Goal: Information Seeking & Learning: Learn about a topic

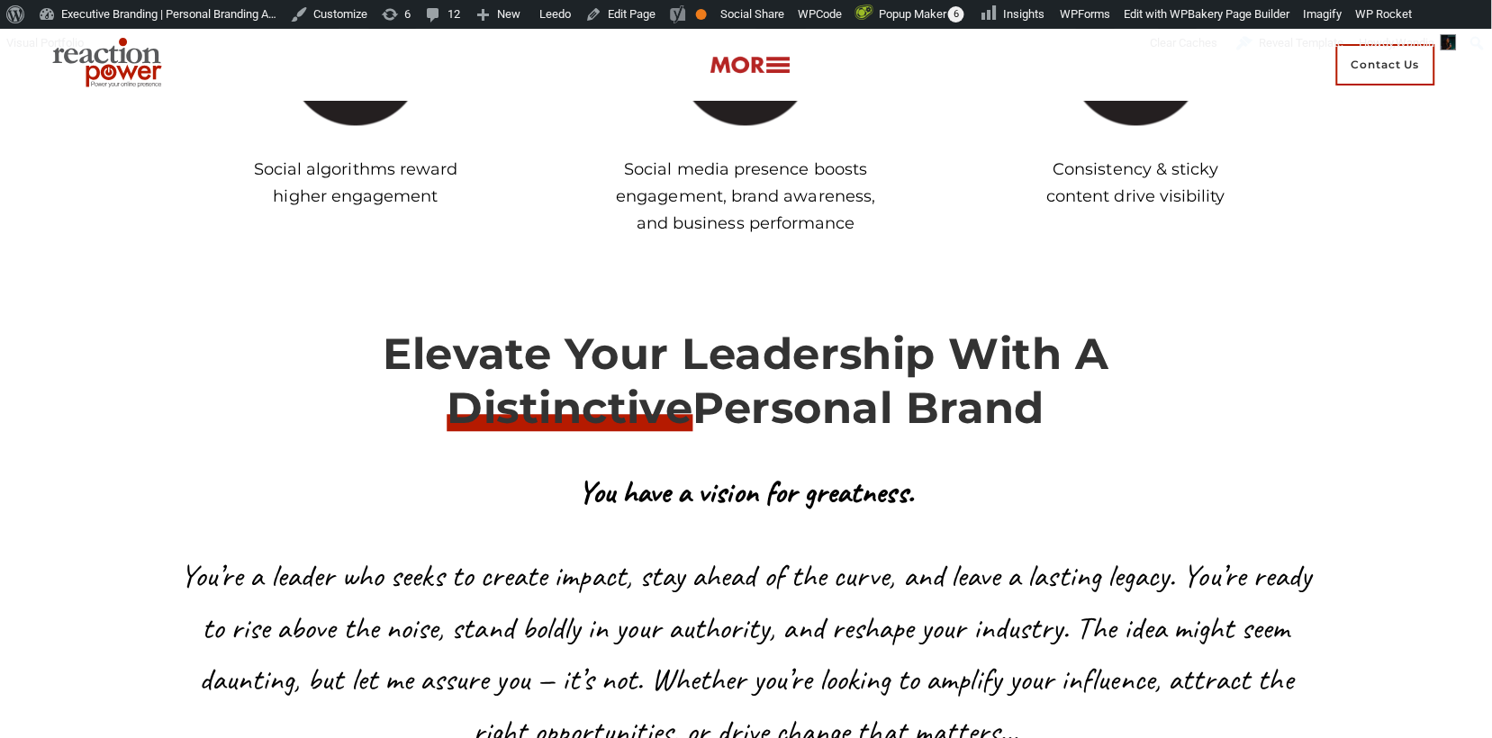
scroll to position [12534, 0]
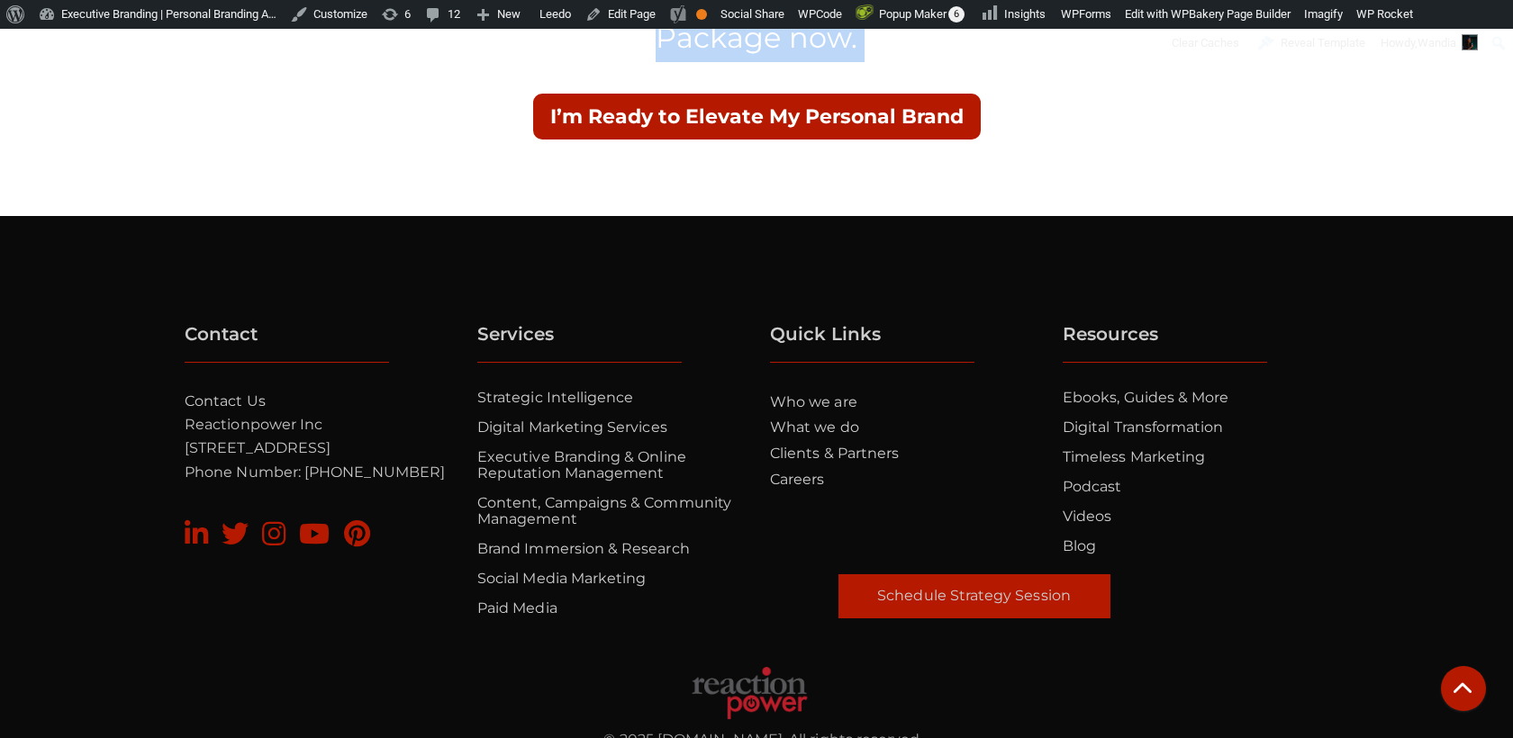
scroll to position [15986, 0]
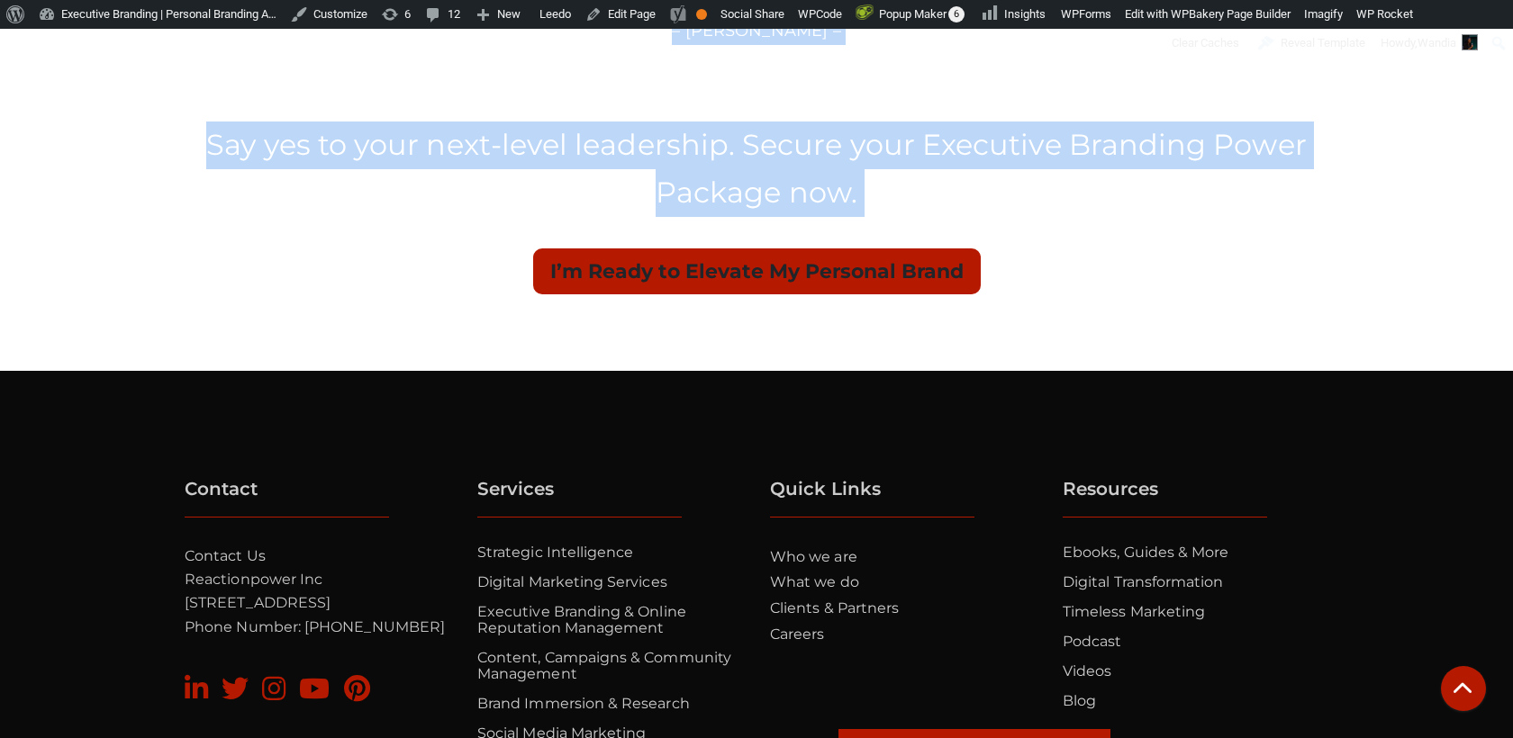
drag, startPoint x: 186, startPoint y: 182, endPoint x: 612, endPoint y: 283, distance: 438.6
copy div "Your Personal Brand Should Work as Hard as You Do Turn your digital presence in…"
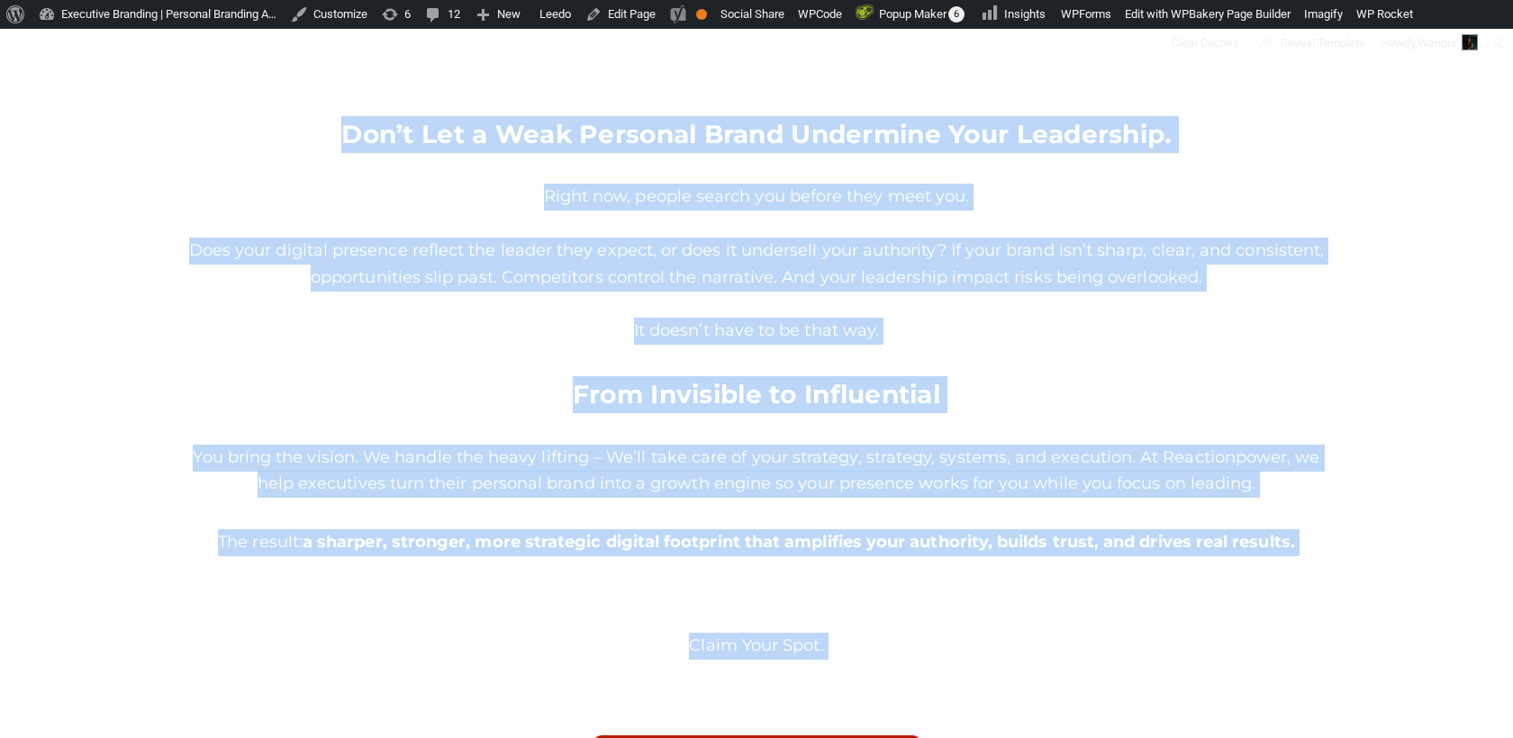
scroll to position [1391, 0]
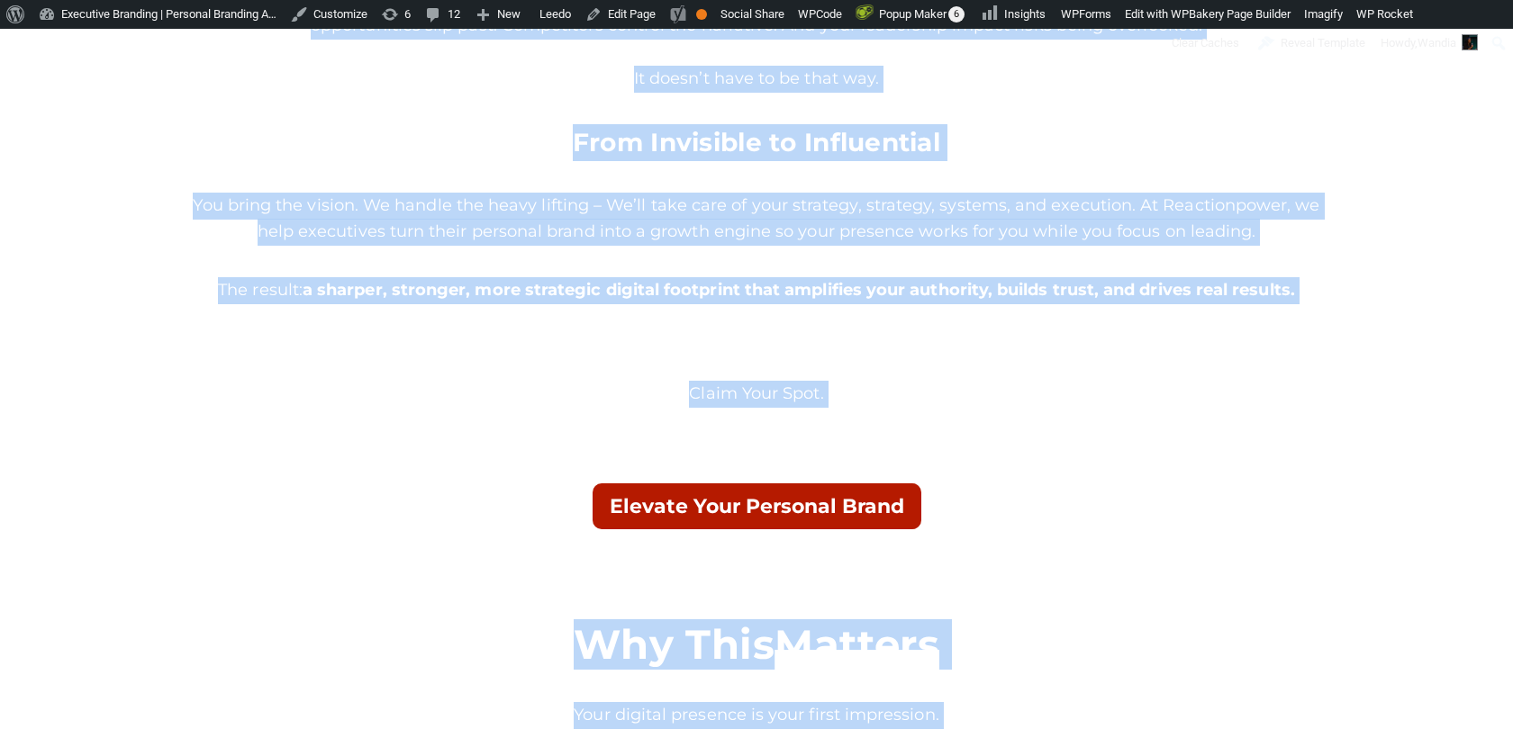
click at [516, 349] on div at bounding box center [757, 358] width 1144 height 45
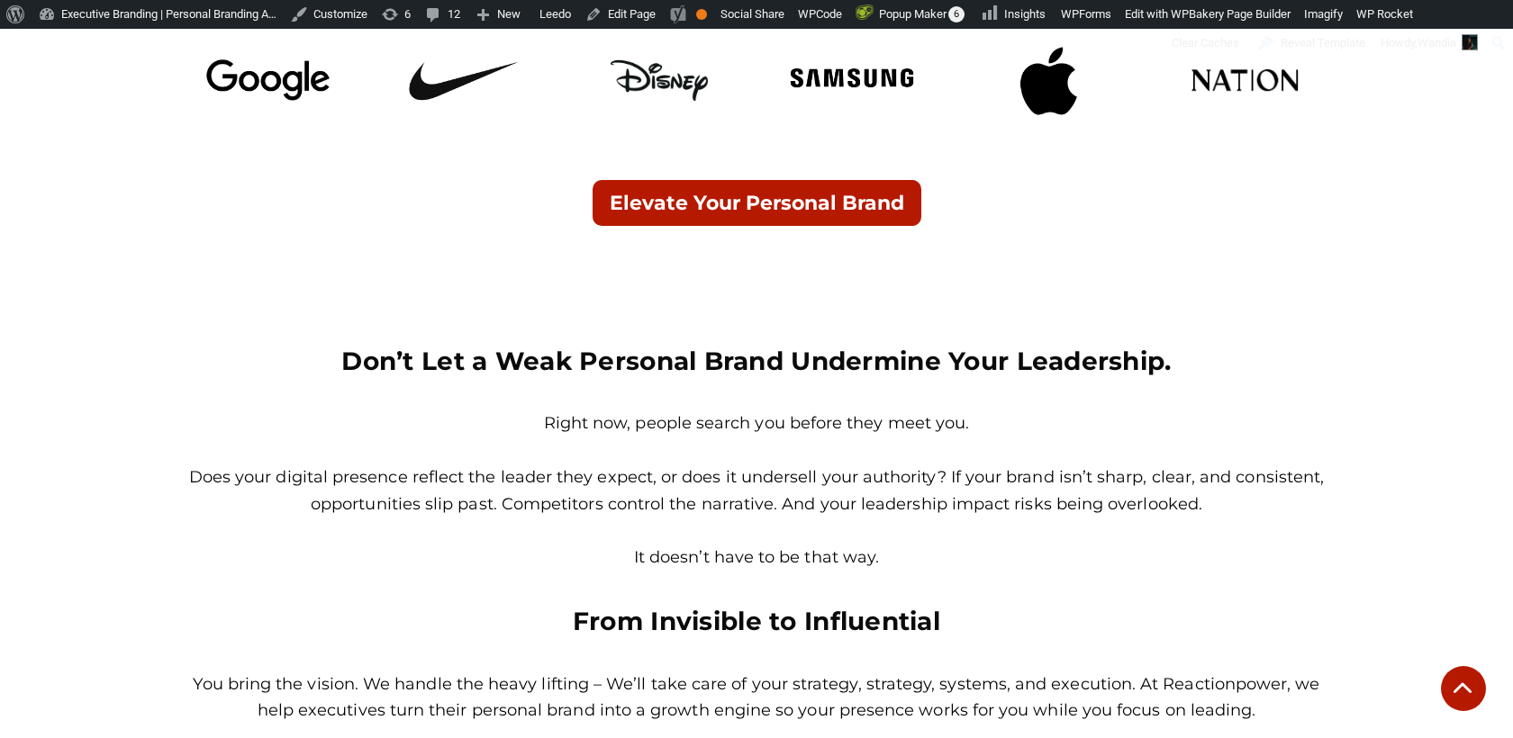
scroll to position [910, 0]
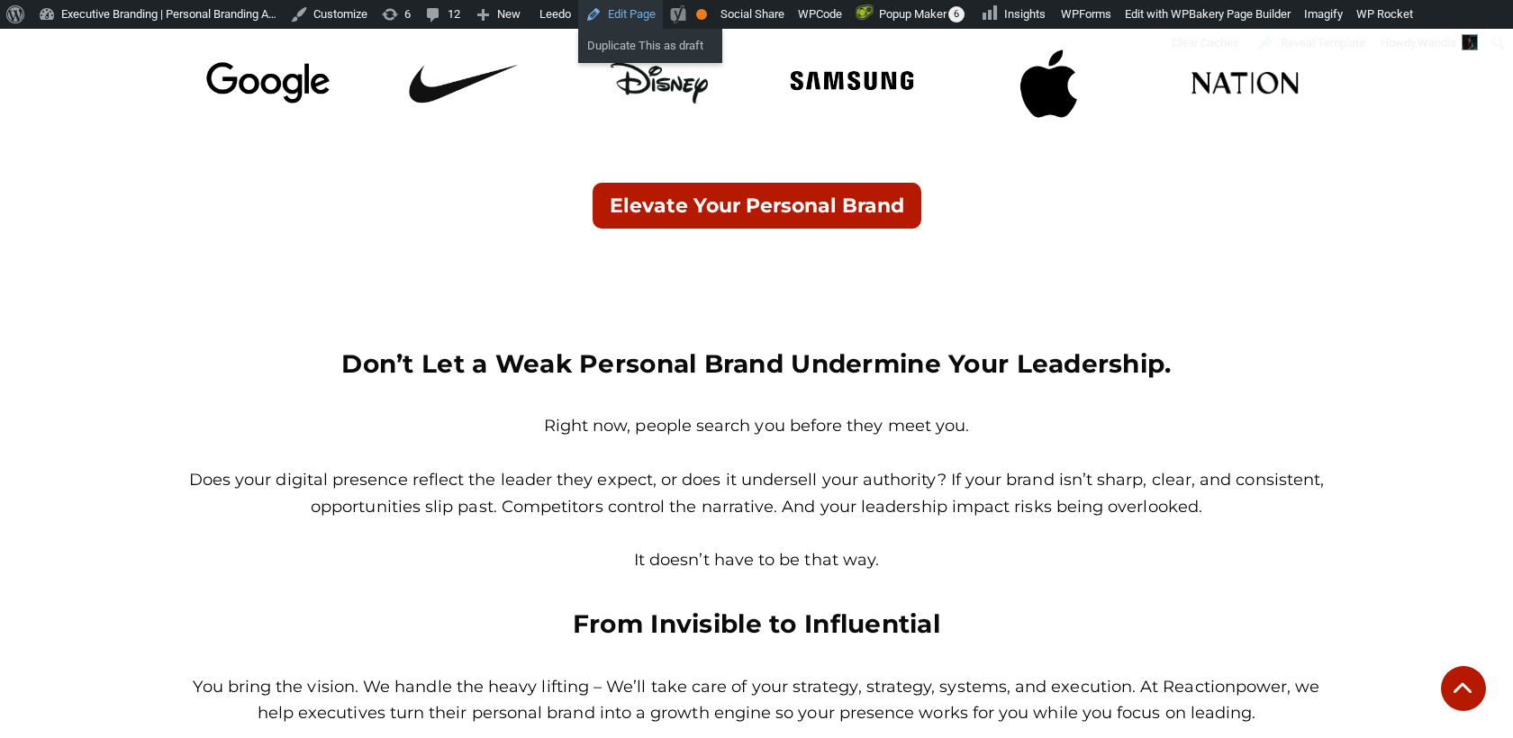
click at [653, 17] on link "Edit Page" at bounding box center [620, 14] width 85 height 29
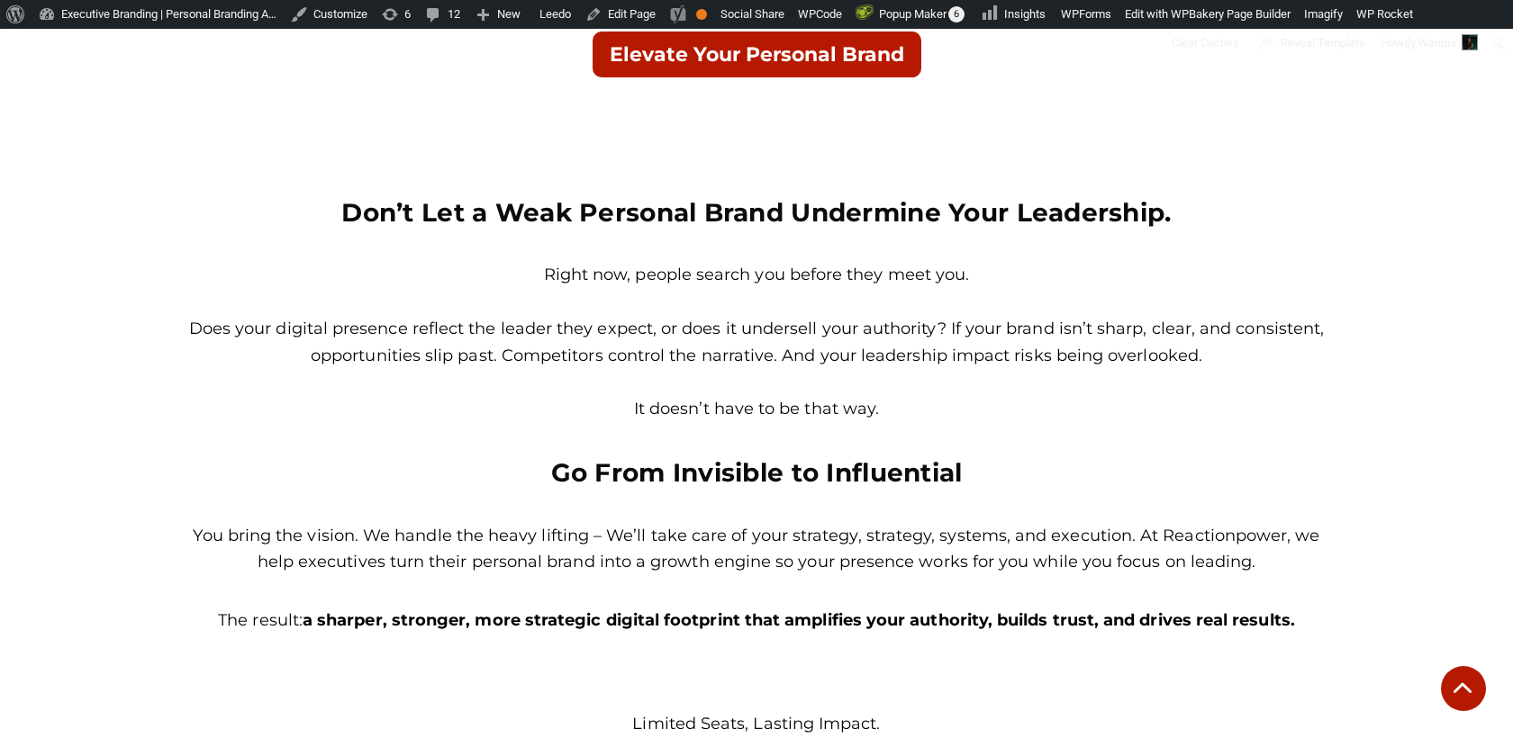
scroll to position [1059, 0]
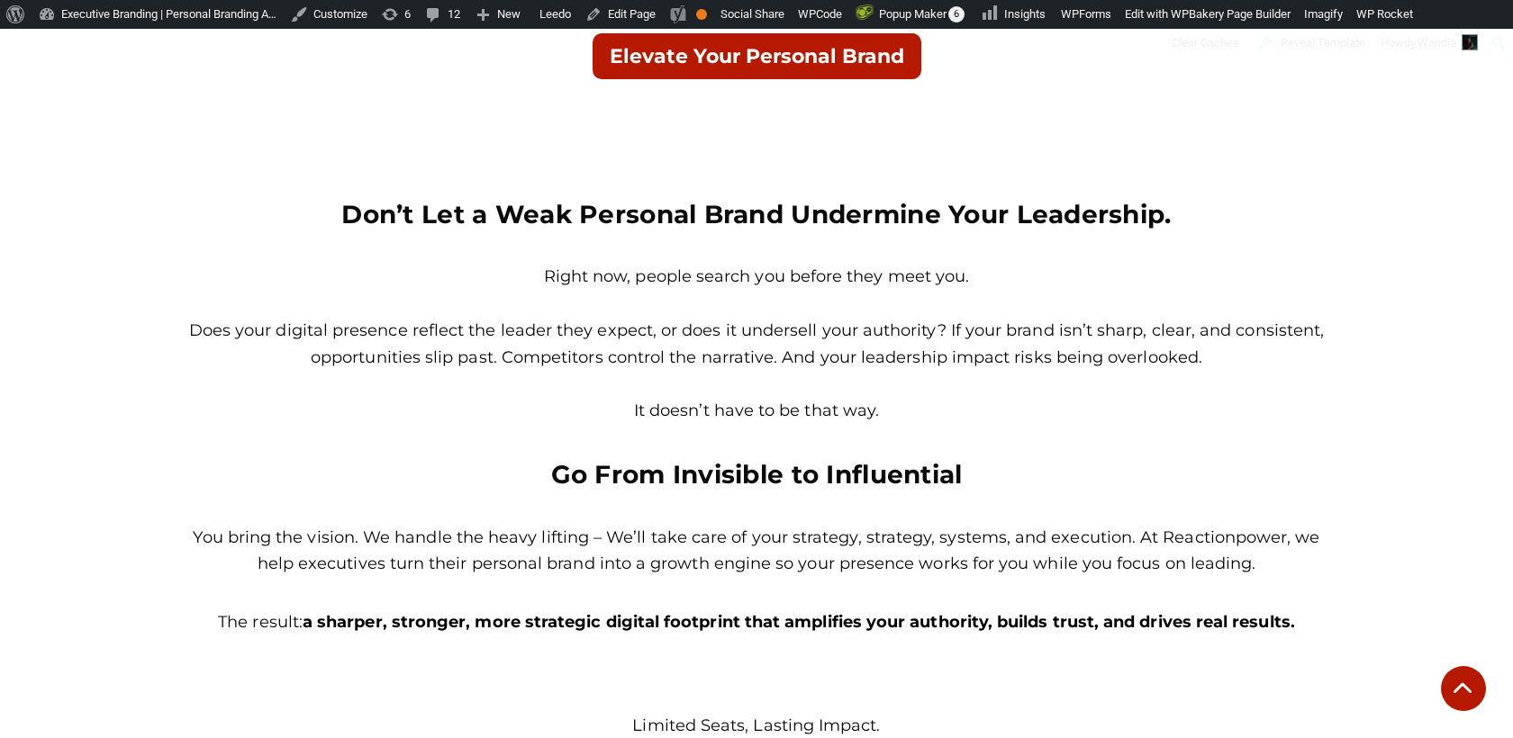
click at [881, 410] on p "It doesn’t have to be that way." at bounding box center [757, 411] width 1144 height 27
drag, startPoint x: 881, startPoint y: 410, endPoint x: 635, endPoint y: 401, distance: 246.0
click at [635, 401] on p "It doesn’t have to be that way." at bounding box center [757, 411] width 1144 height 27
copy div "It doesn’t have to be that way."
